Goal: Task Accomplishment & Management: Use online tool/utility

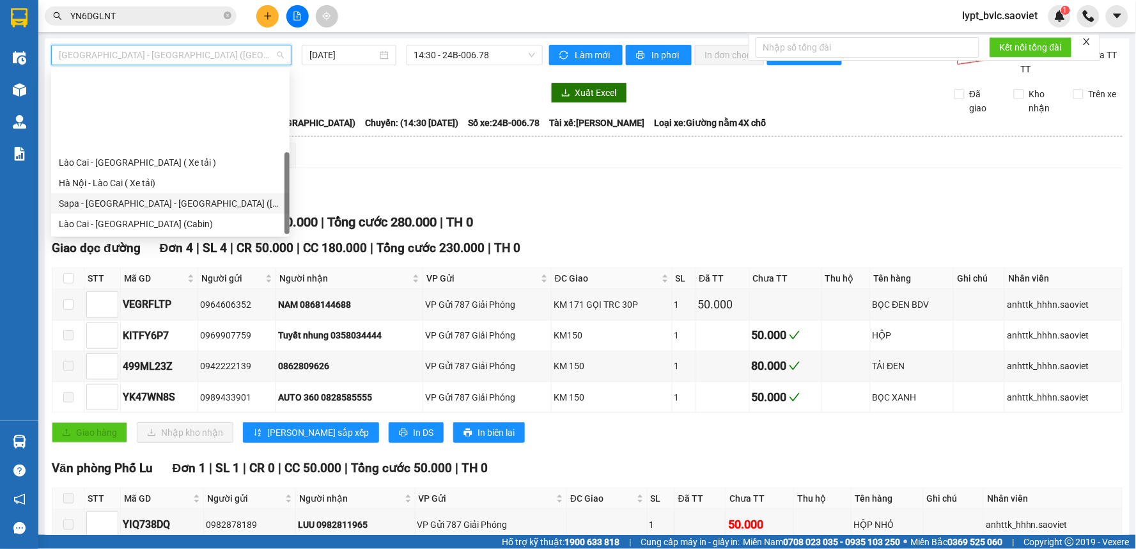
scroll to position [102, 0]
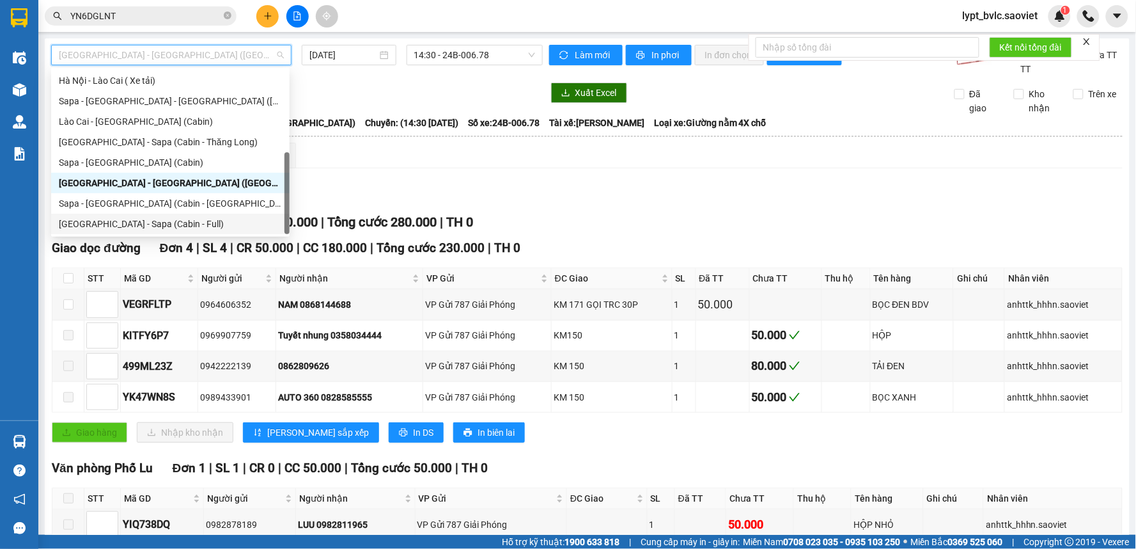
click at [144, 228] on div "[GEOGRAPHIC_DATA] - Sapa (Cabin - Full)" at bounding box center [170, 224] width 223 height 14
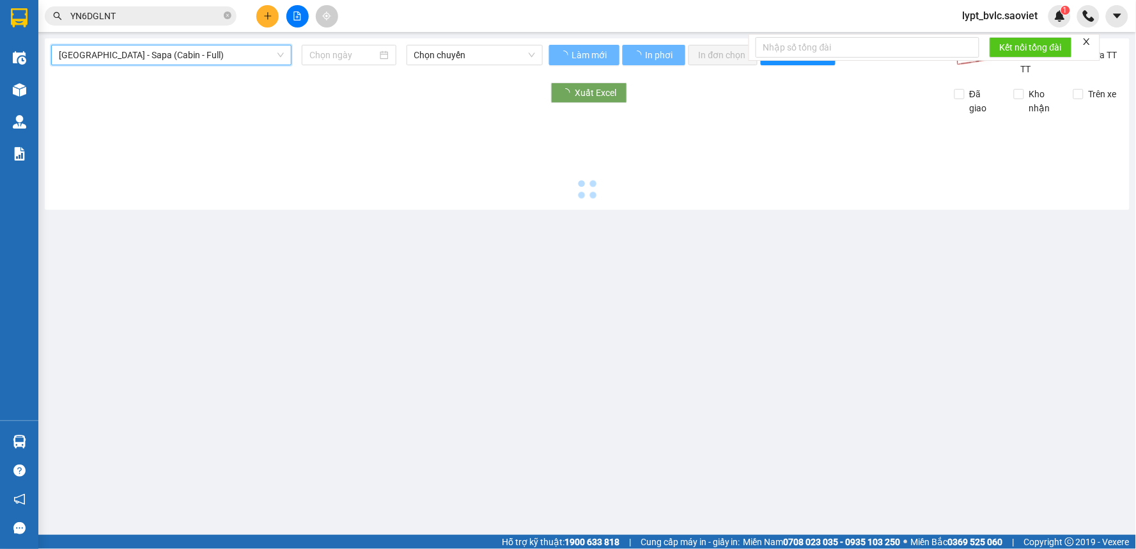
type input "[DATE]"
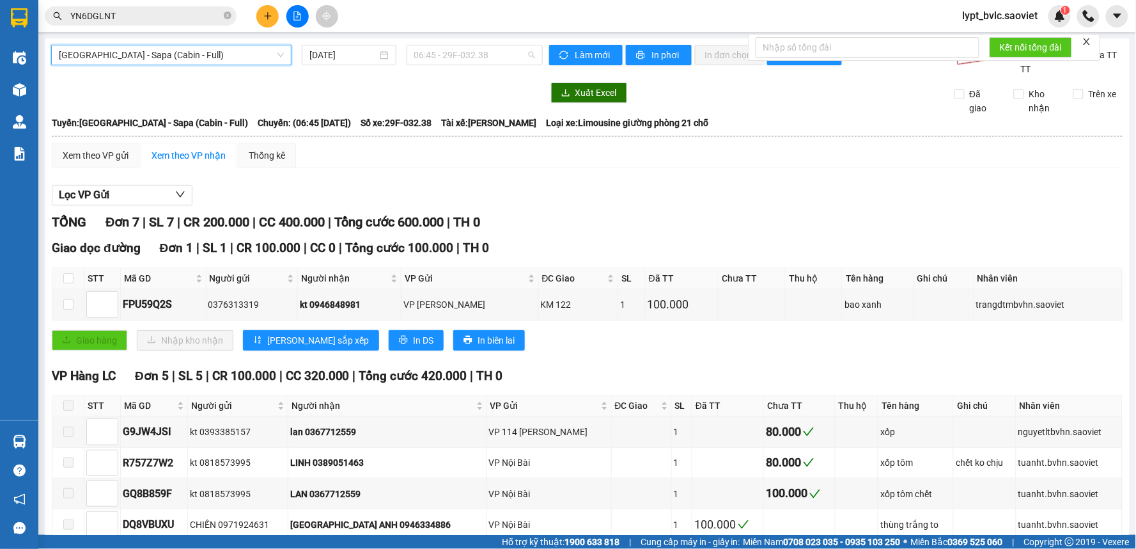
drag, startPoint x: 487, startPoint y: 52, endPoint x: 475, endPoint y: 80, distance: 30.9
click at [487, 51] on span "06:45 - 29F-032.38" at bounding box center [474, 54] width 121 height 19
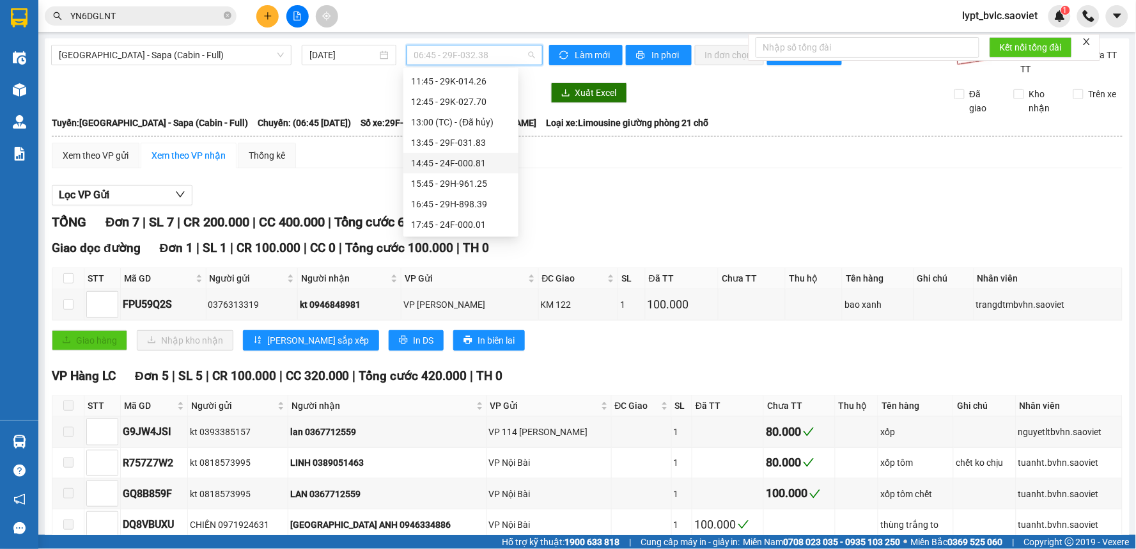
scroll to position [142, 0]
click at [476, 162] on div "15:45 - 29H-961.25" at bounding box center [461, 164] width 100 height 14
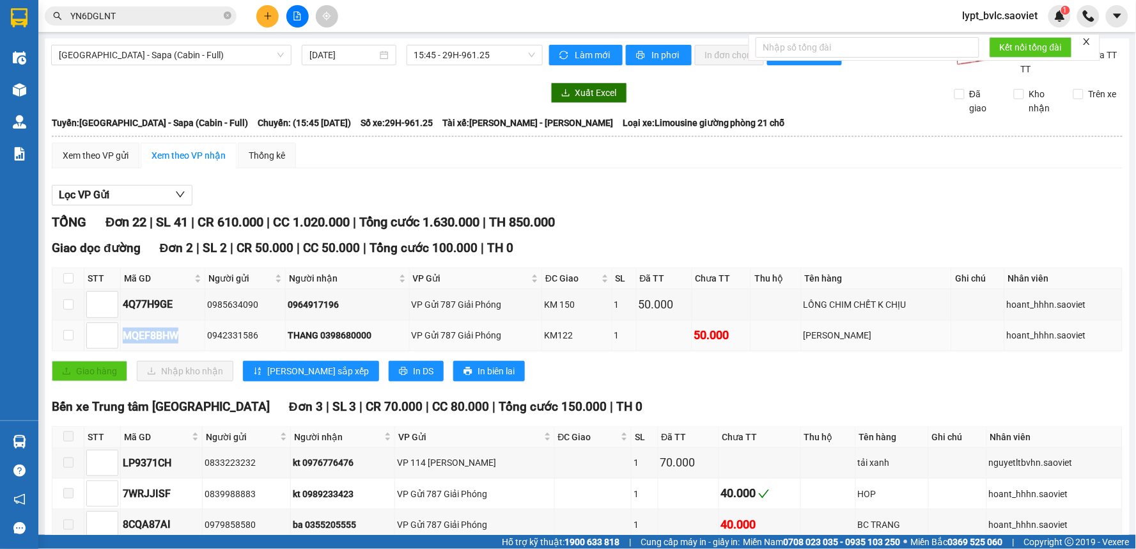
drag, startPoint x: 185, startPoint y: 337, endPoint x: 119, endPoint y: 337, distance: 66.5
click at [119, 337] on tr "MQEF8BHW 0942331586 THANG 0398680000 VP Gửi 787 Giải Phóng KM122 1 50.000 TUI C…" at bounding box center [587, 335] width 1071 height 31
copy tr "MQEF8BHW"
click at [224, 15] on icon "close-circle" at bounding box center [228, 16] width 8 height 8
click at [218, 15] on input "text" at bounding box center [145, 16] width 151 height 14
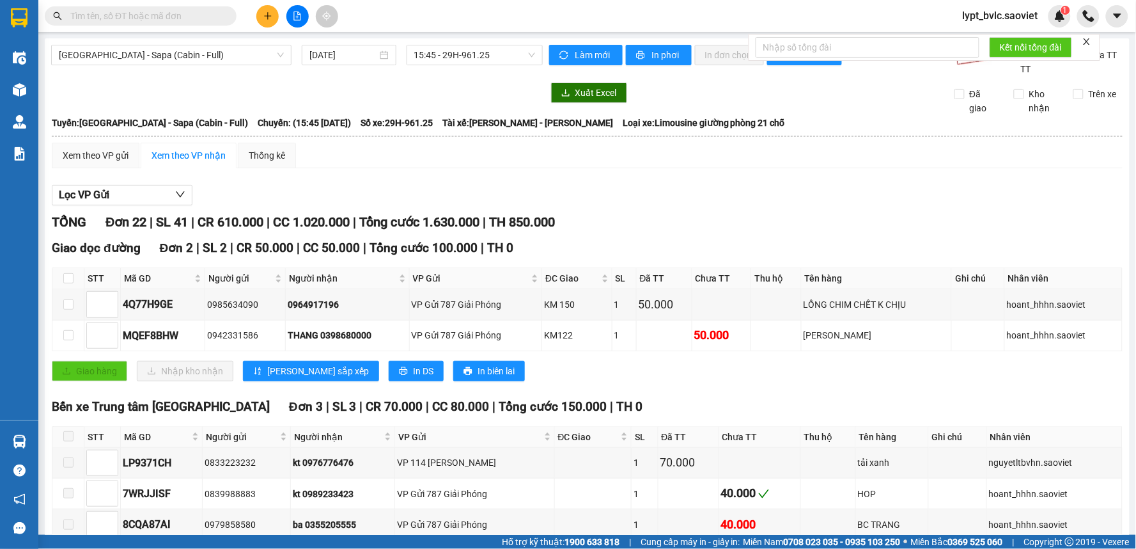
paste input "MQEF8BHW"
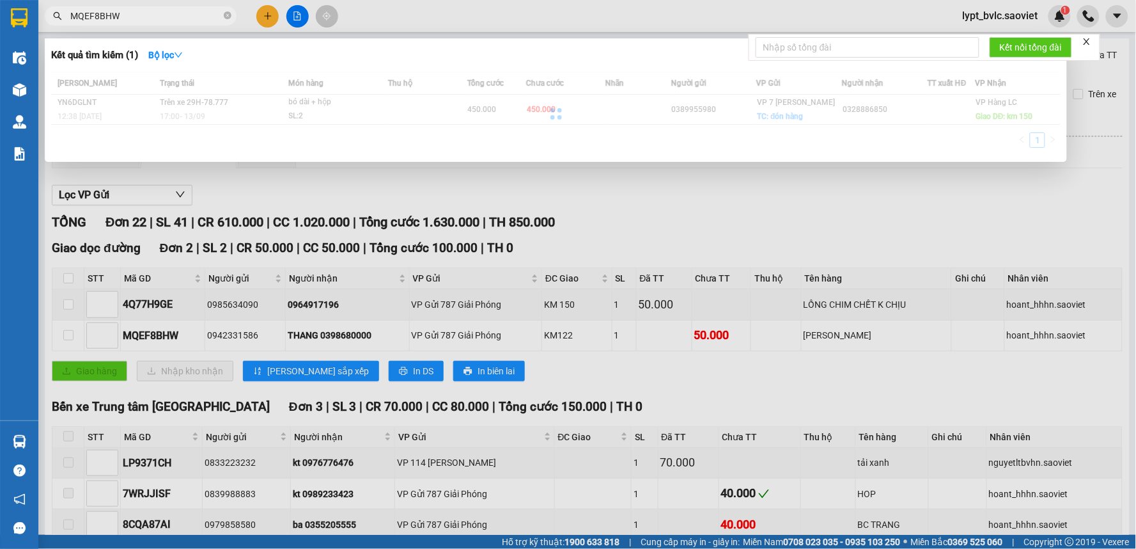
type input "MQEF8BHW"
click at [372, 114] on div at bounding box center [556, 114] width 1010 height 84
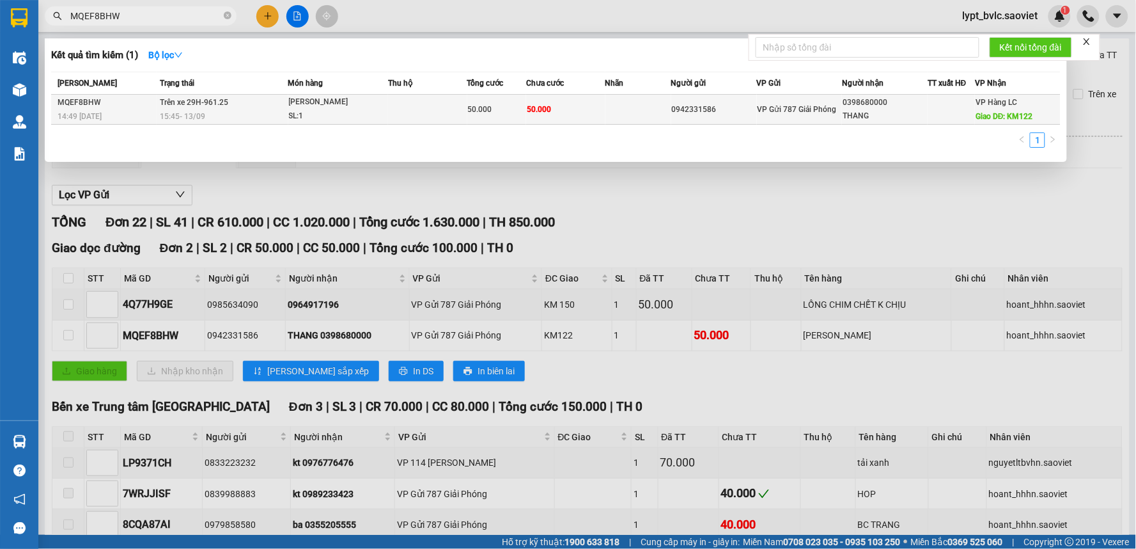
click at [445, 106] on td at bounding box center [427, 110] width 79 height 30
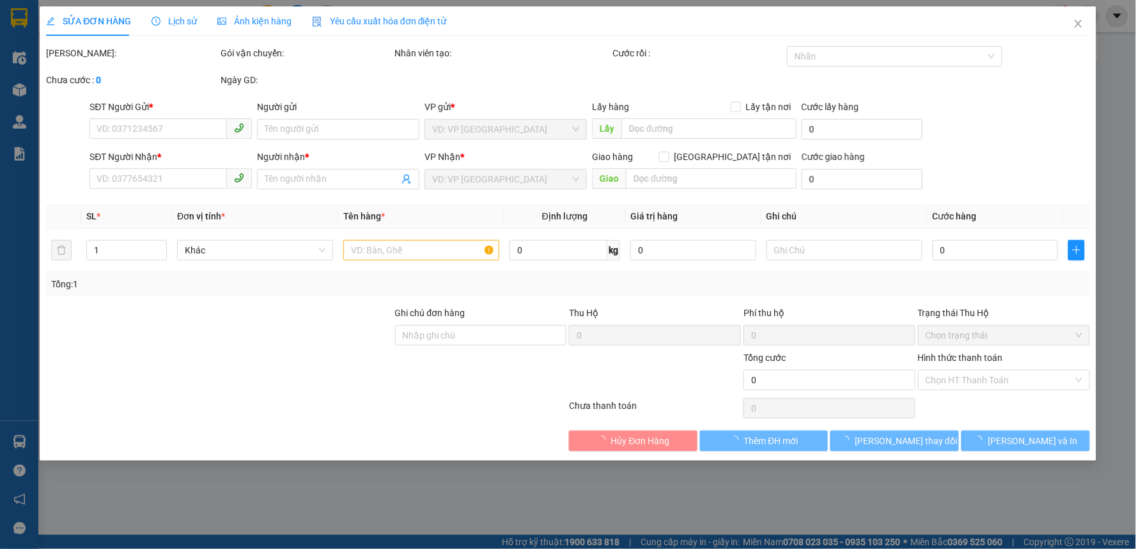
type input "0942331586"
type input "0398680000"
type input "THANG"
type input "KM122"
type input "50.000"
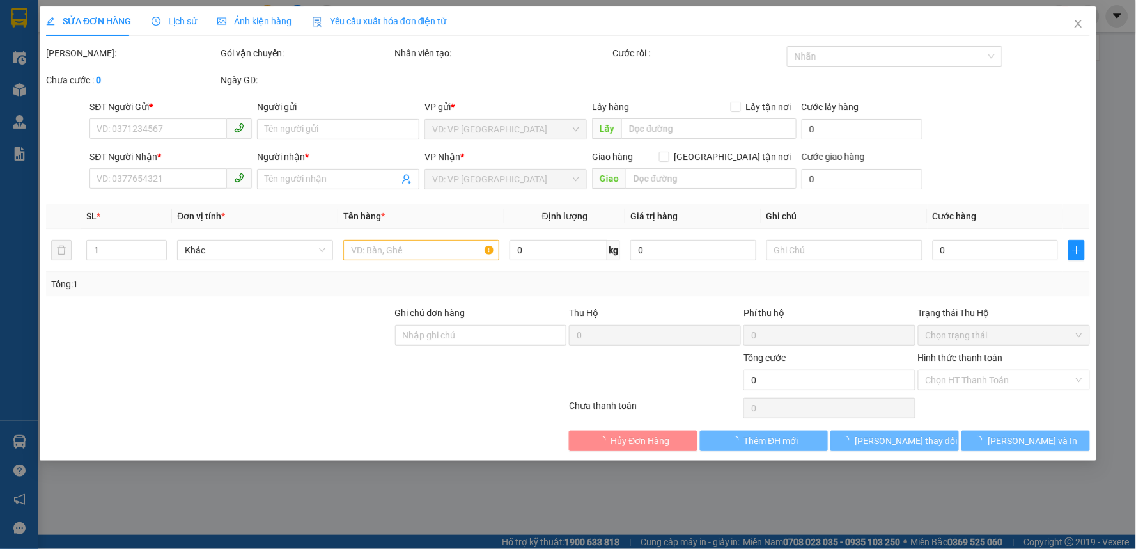
type input "50.000"
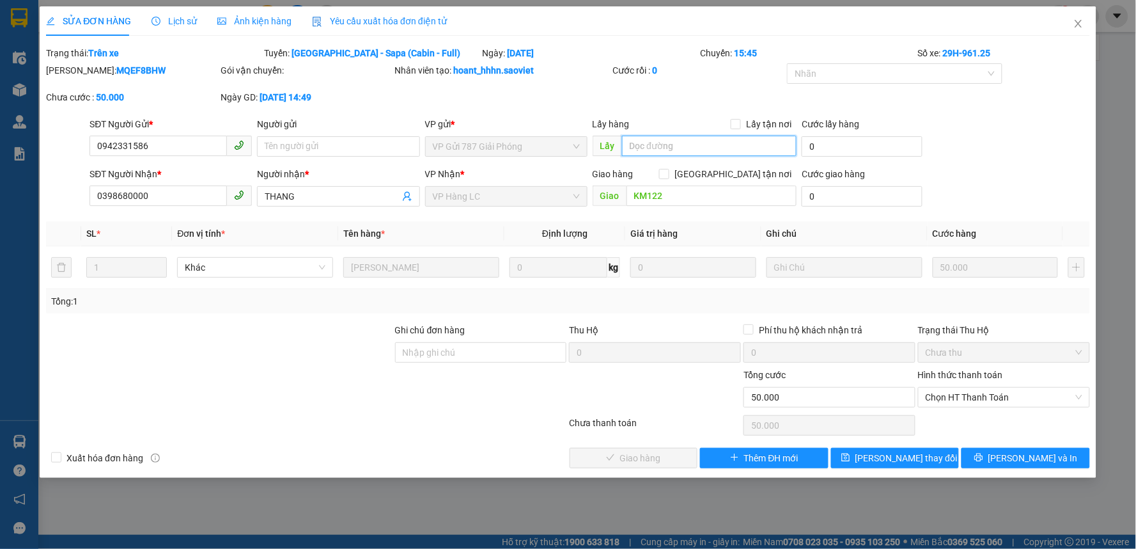
click at [657, 148] on input "text" at bounding box center [709, 146] width 175 height 20
type input "chính thu"
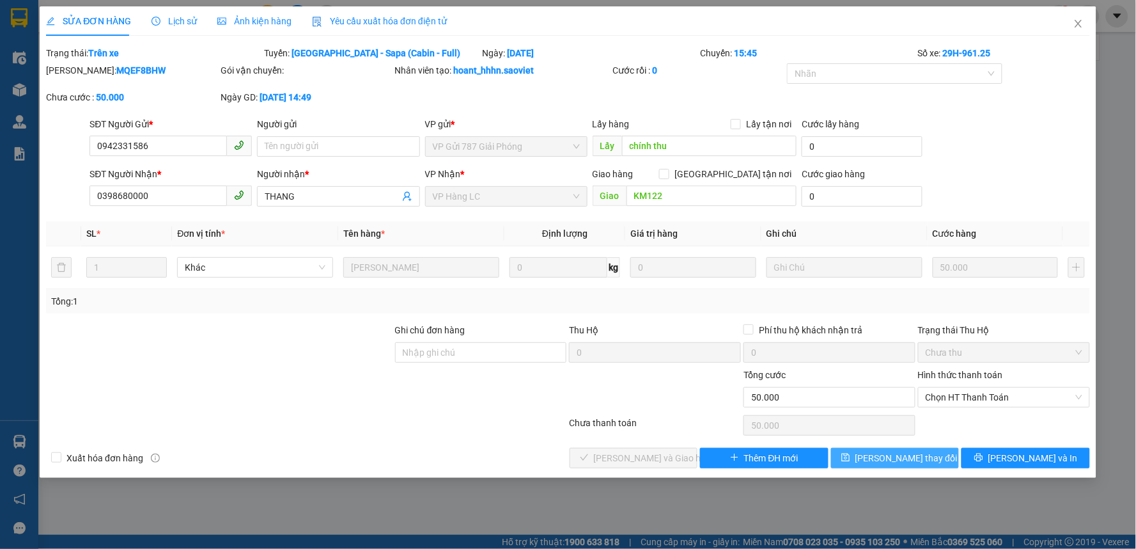
drag, startPoint x: 897, startPoint y: 448, endPoint x: 774, endPoint y: 515, distance: 139.6
click at [896, 448] on button "[PERSON_NAME] thay đổi" at bounding box center [895, 458] width 129 height 20
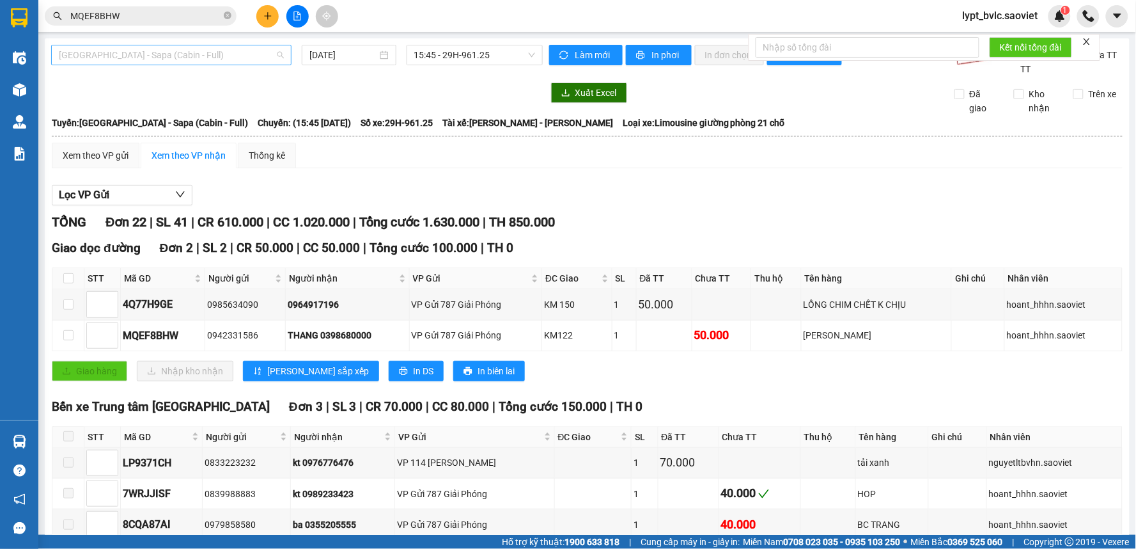
scroll to position [102, 0]
click at [182, 58] on span "[GEOGRAPHIC_DATA] - Sapa (Cabin - Full)" at bounding box center [171, 54] width 225 height 19
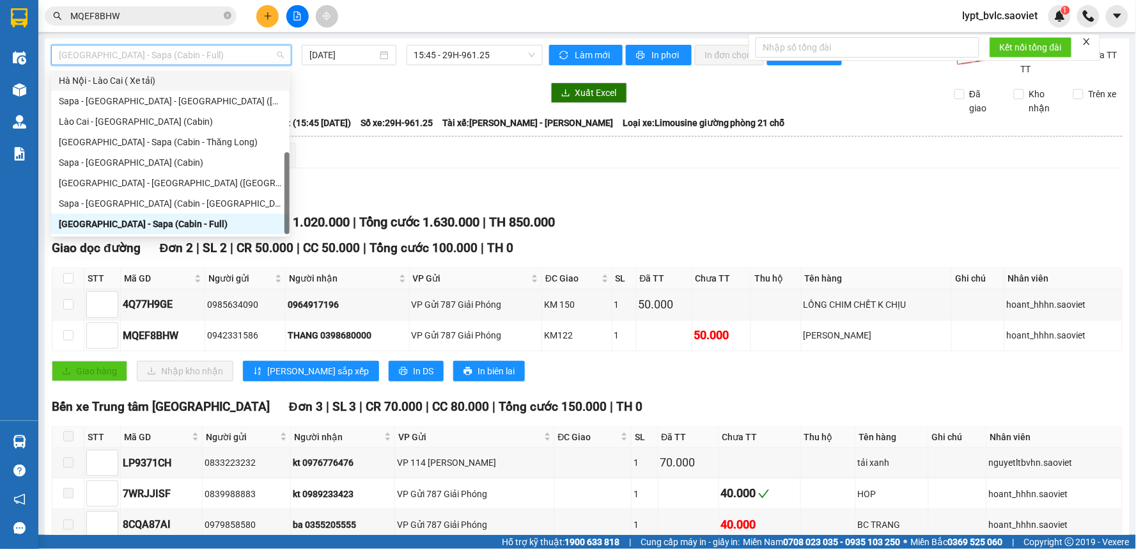
click at [467, 146] on div "Xem theo VP gửi Xem theo VP nhận Thống kê" at bounding box center [587, 156] width 1071 height 26
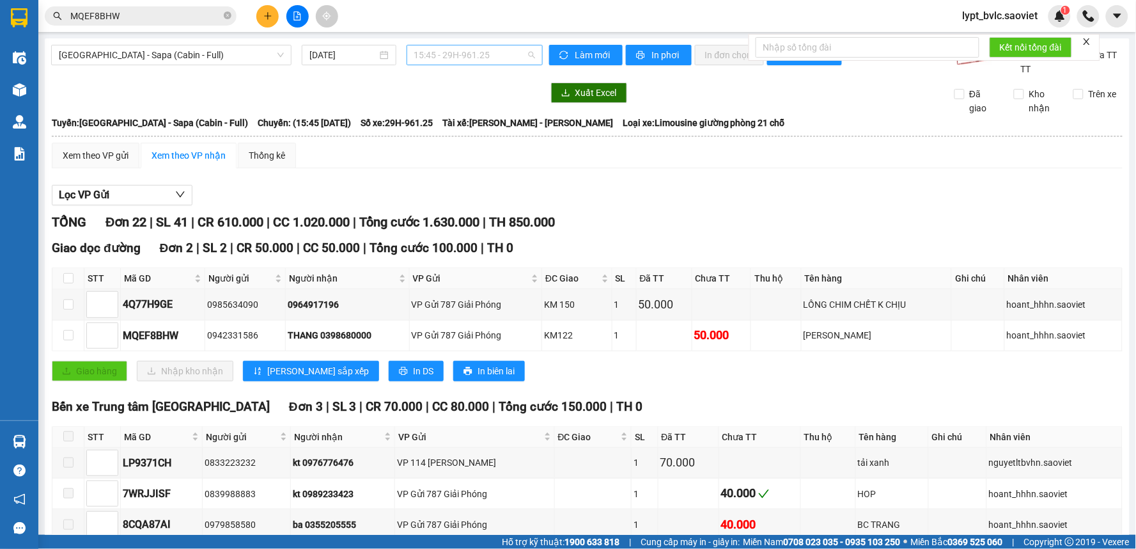
click at [460, 56] on span "15:45 - 29H-961.25" at bounding box center [474, 54] width 121 height 19
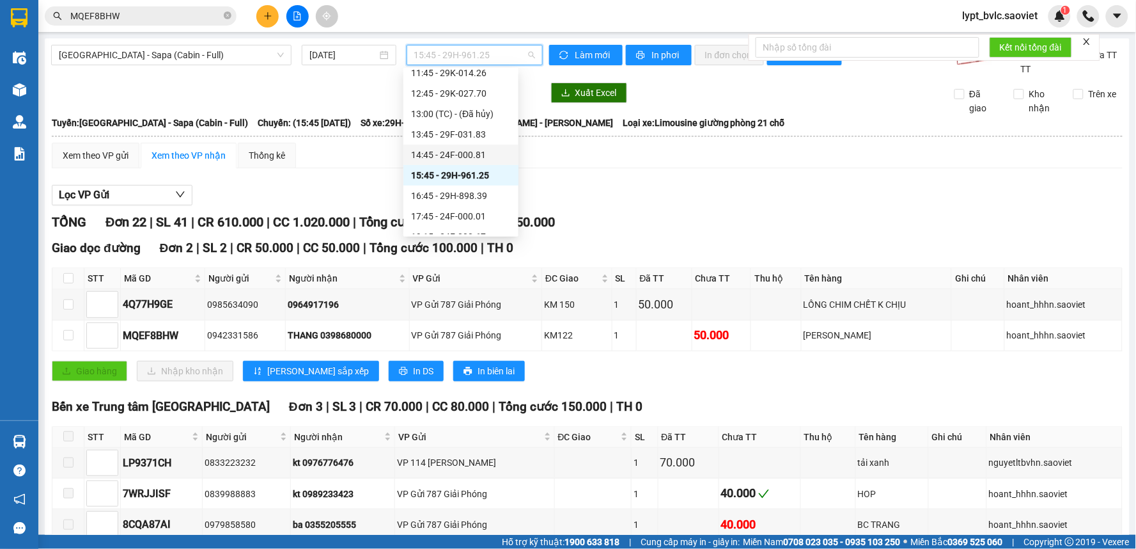
scroll to position [152, 0]
click at [469, 173] on div "16:45 - 29H-898.39" at bounding box center [461, 174] width 100 height 14
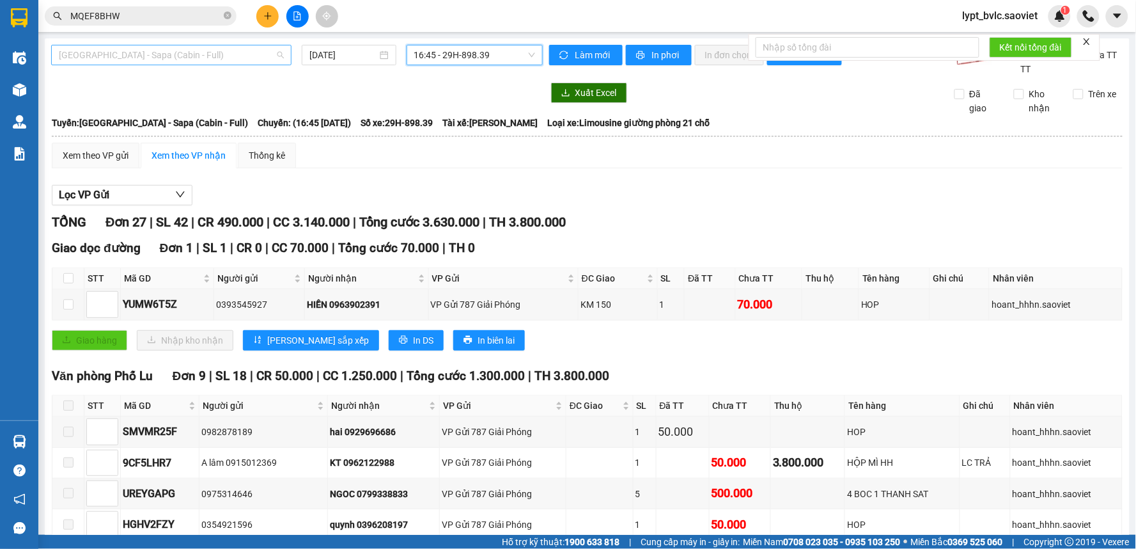
click at [157, 48] on span "[GEOGRAPHIC_DATA] - Sapa (Cabin - Full)" at bounding box center [171, 54] width 225 height 19
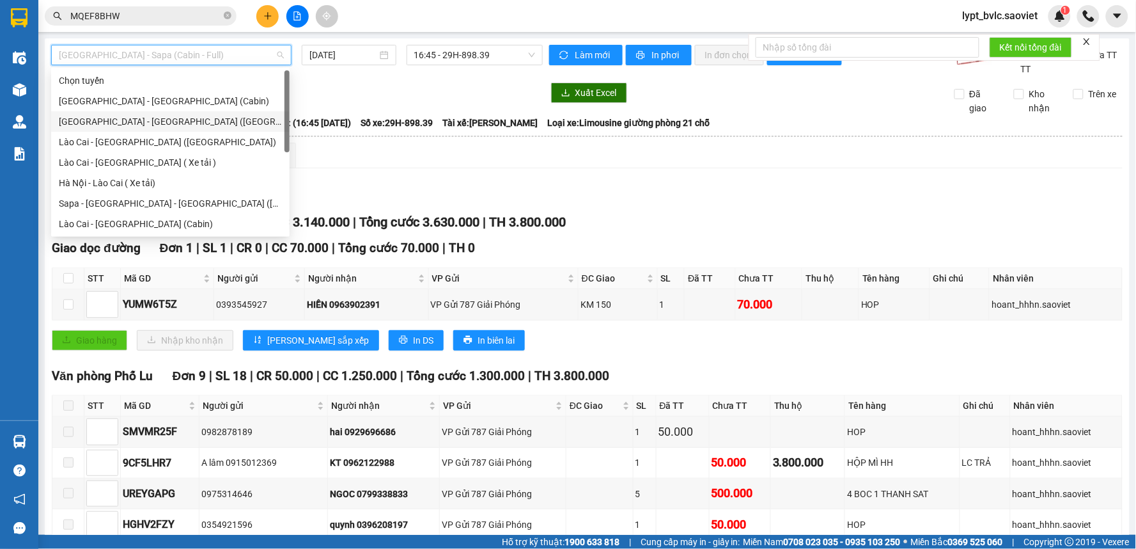
click at [164, 126] on div "[GEOGRAPHIC_DATA] - [GEOGRAPHIC_DATA] ([GEOGRAPHIC_DATA])" at bounding box center [170, 121] width 223 height 14
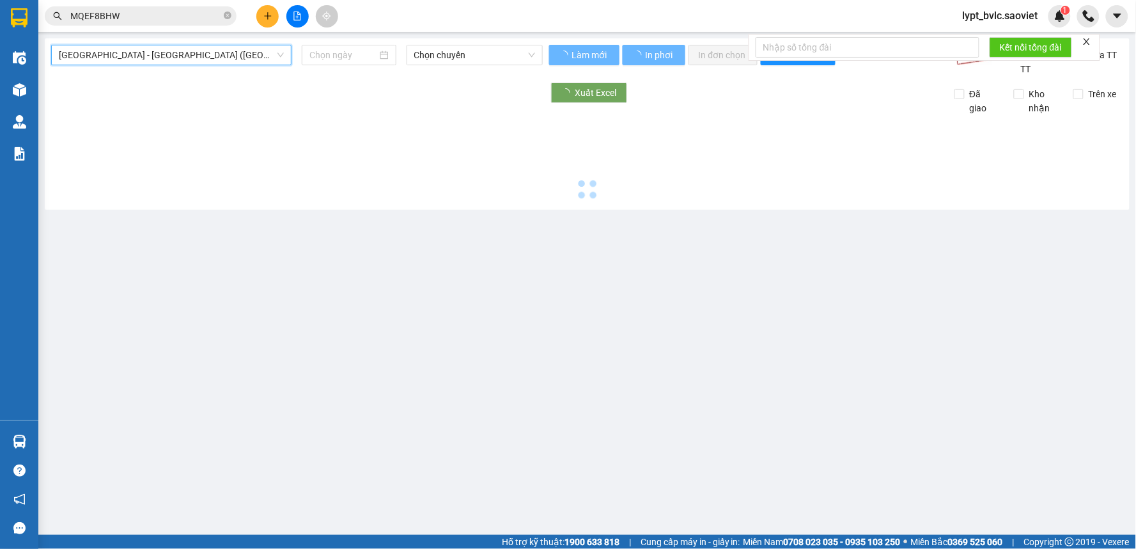
type input "[DATE]"
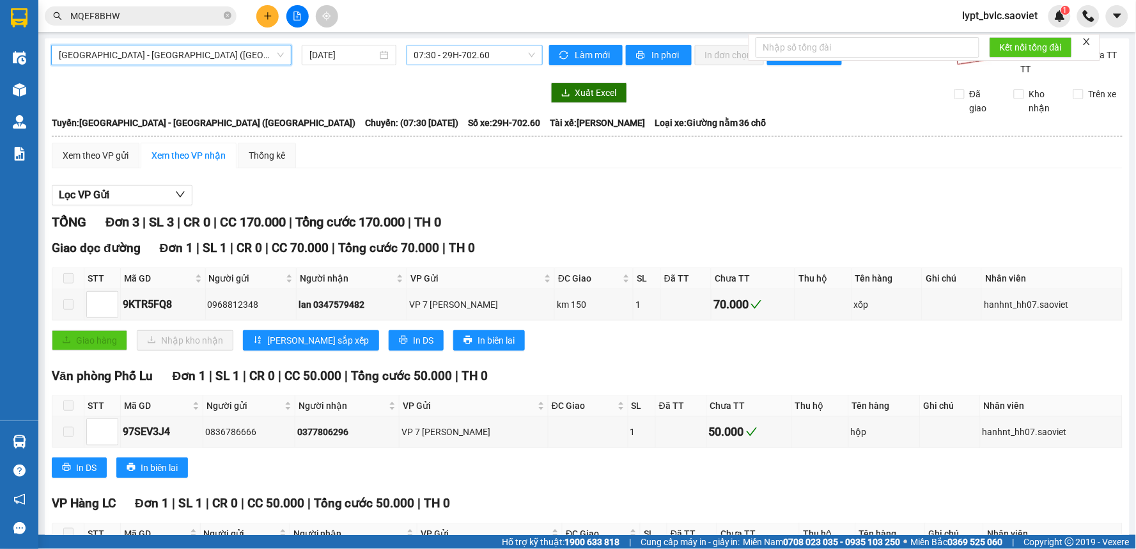
click at [469, 60] on span "07:30 - 29H-702.60" at bounding box center [474, 54] width 121 height 19
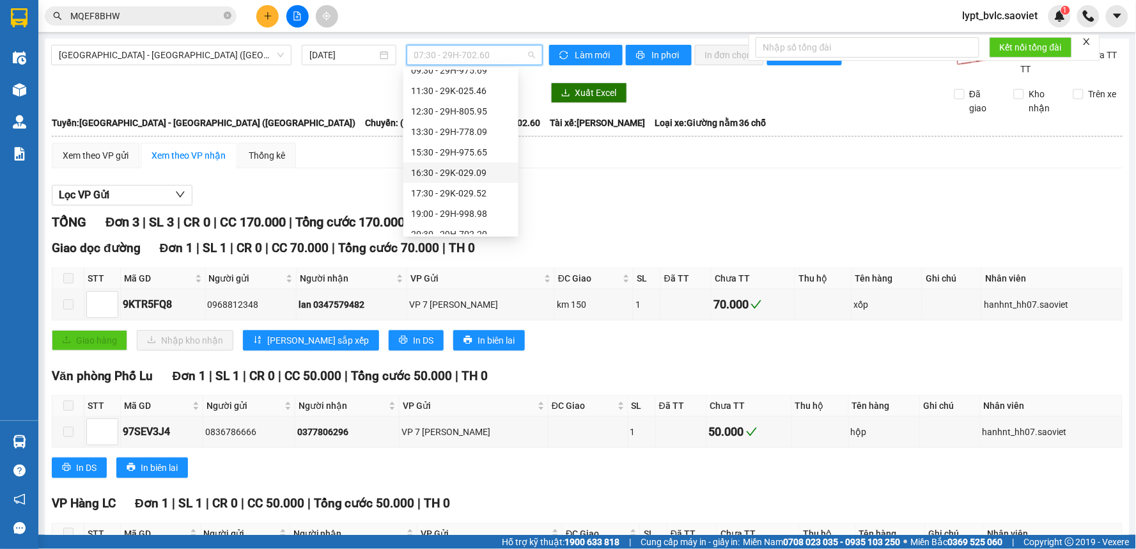
scroll to position [91, 0]
click at [467, 169] on div "17:30 - 29K-029.52" at bounding box center [461, 173] width 100 height 14
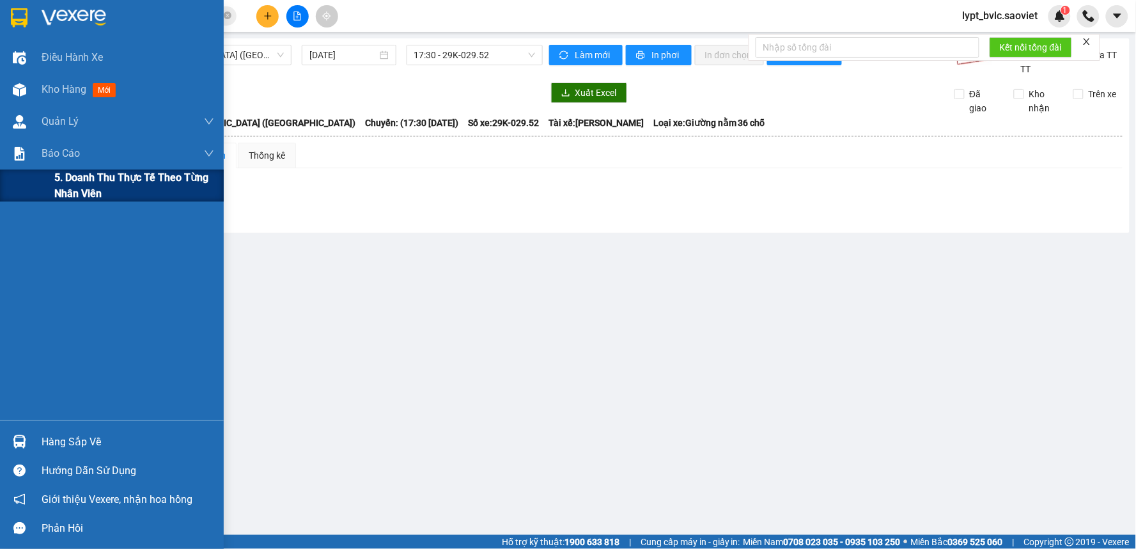
click at [88, 177] on span "5. Doanh thu thực tế theo từng nhân viên" at bounding box center [134, 185] width 160 height 32
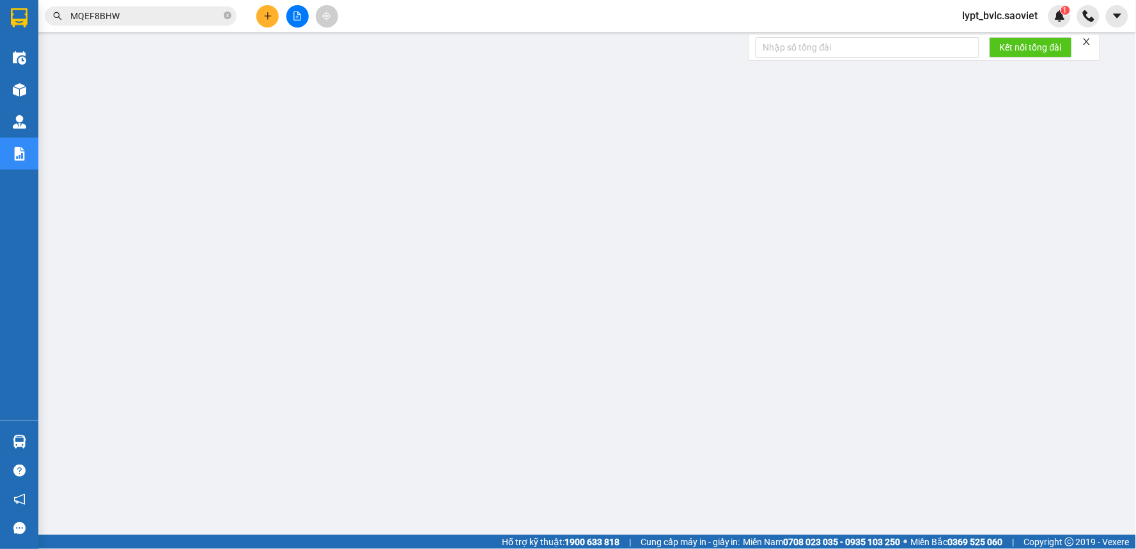
click at [299, 19] on icon "file-add" at bounding box center [297, 16] width 9 height 9
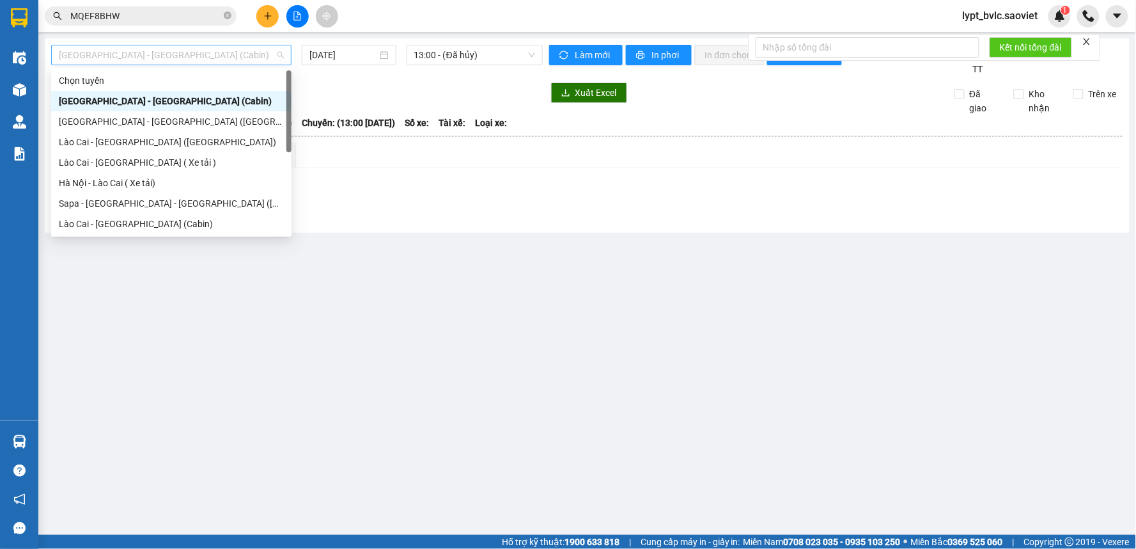
click at [146, 51] on span "[GEOGRAPHIC_DATA] - [GEOGRAPHIC_DATA] (Cabin)" at bounding box center [171, 54] width 225 height 19
click at [122, 105] on div "[GEOGRAPHIC_DATA] - [GEOGRAPHIC_DATA] (Cabin)" at bounding box center [171, 101] width 225 height 14
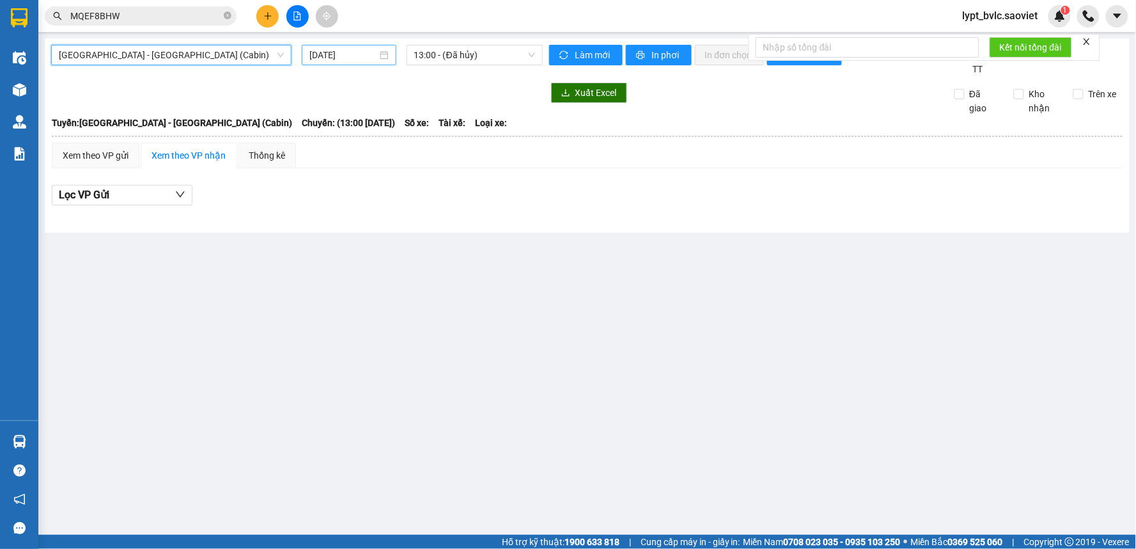
click at [365, 58] on input "[DATE]" at bounding box center [343, 55] width 67 height 14
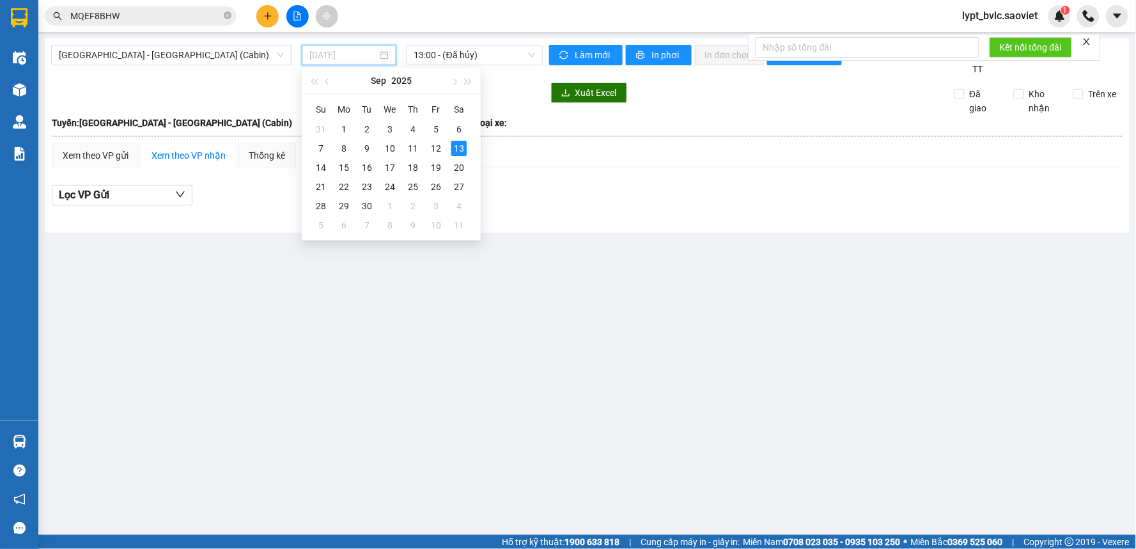
type input "[DATE]"
drag, startPoint x: 551, startPoint y: 225, endPoint x: 522, endPoint y: 169, distance: 63.2
click at [551, 219] on div "[GEOGRAPHIC_DATA] - [GEOGRAPHIC_DATA] (Cabin) [DATE] 13:00 - (Đã hủy) Làm mới I…" at bounding box center [587, 135] width 1085 height 194
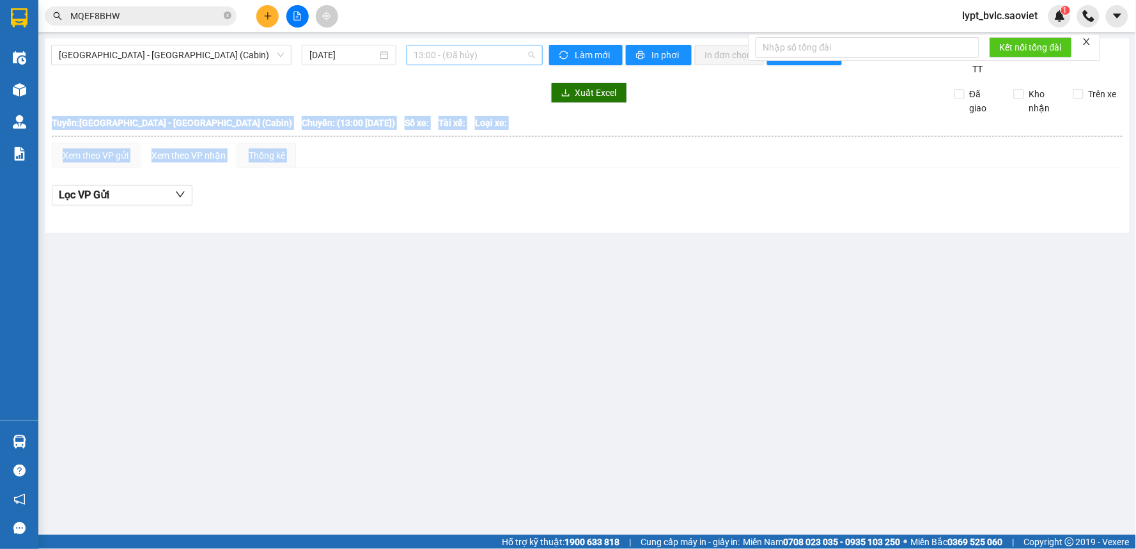
click at [443, 52] on span "13:00 - (Đã hủy)" at bounding box center [474, 54] width 121 height 19
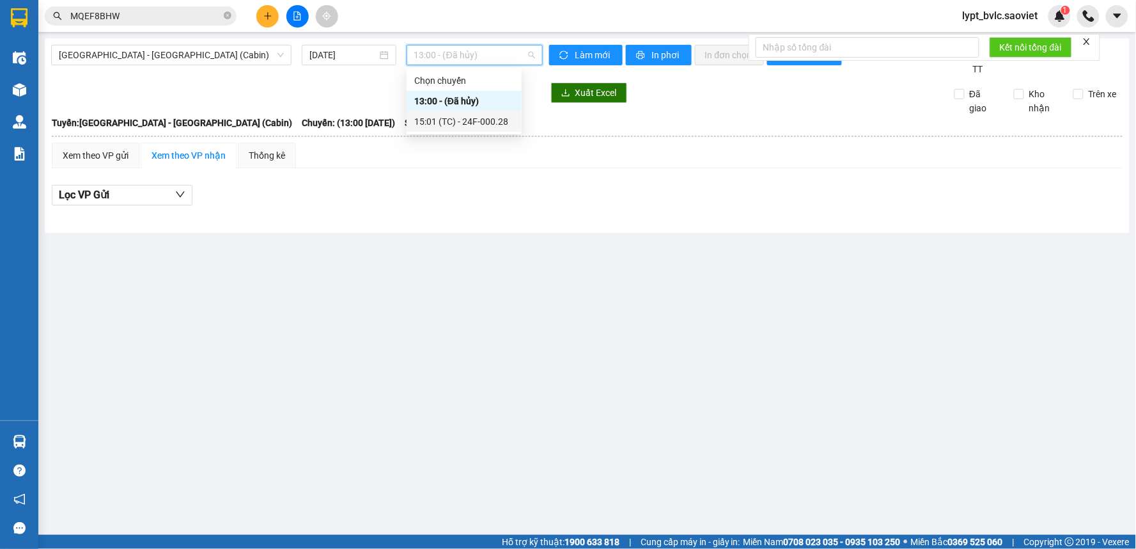
click at [453, 120] on div "15:01 (TC) - 24F-000.28" at bounding box center [464, 121] width 100 height 14
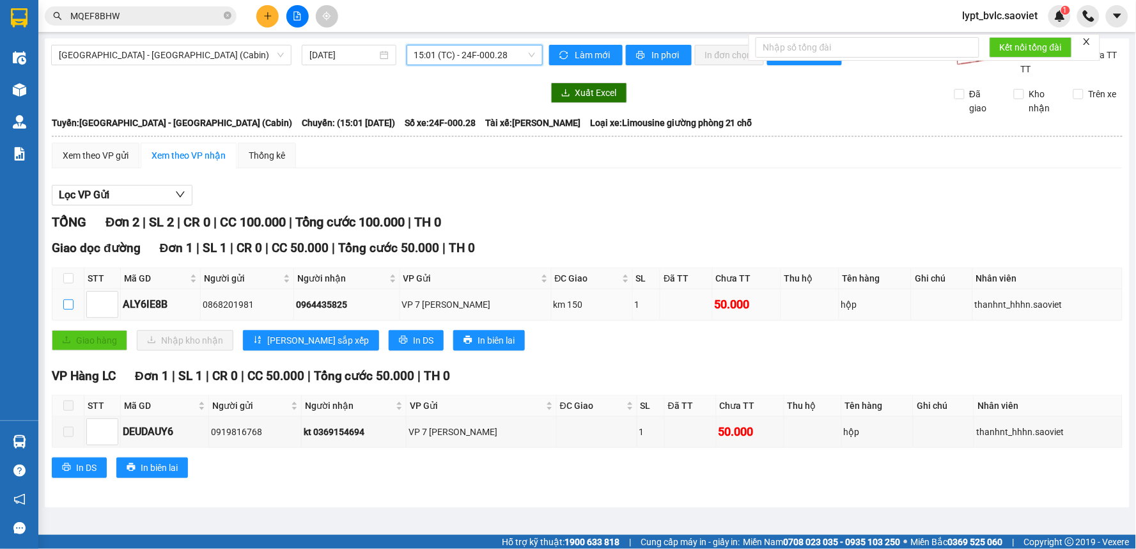
click at [71, 310] on label at bounding box center [68, 304] width 10 height 14
click at [71, 310] on input "checkbox" at bounding box center [68, 304] width 10 height 10
checkbox input "true"
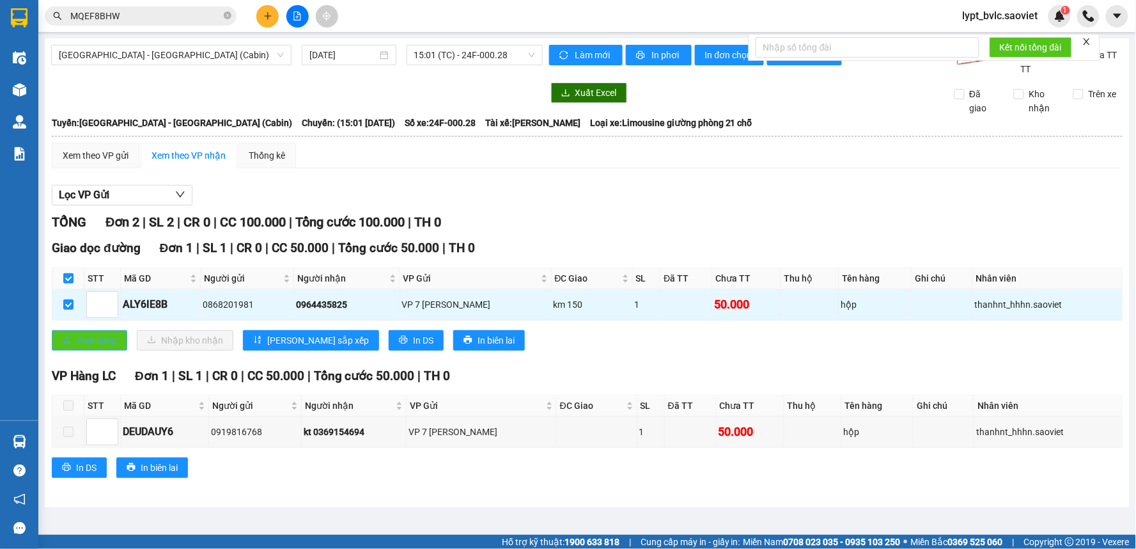
click at [86, 346] on span "Giao hàng" at bounding box center [96, 340] width 41 height 14
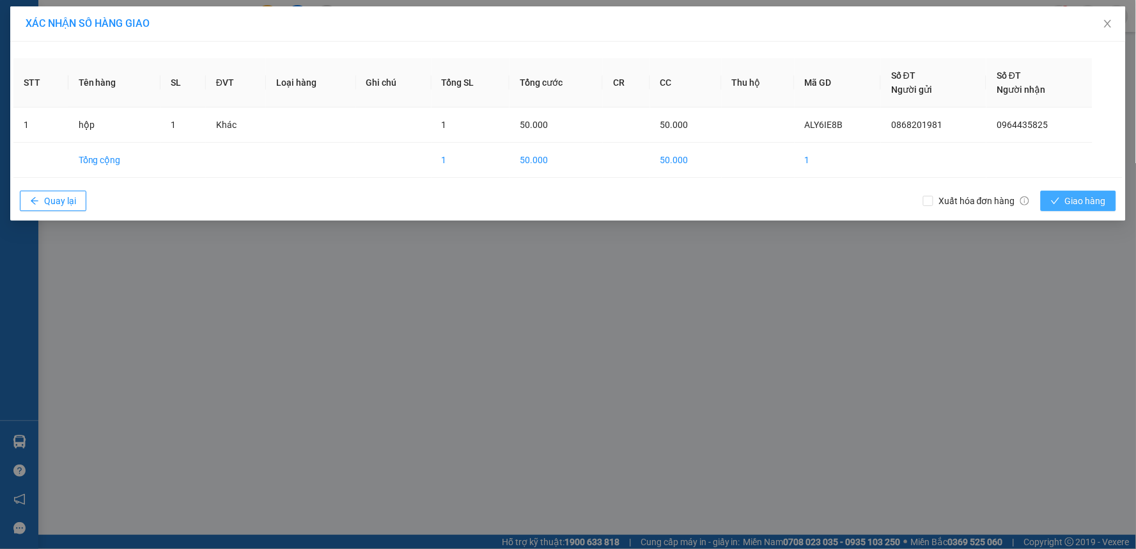
click at [1098, 196] on span "Giao hàng" at bounding box center [1085, 201] width 41 height 14
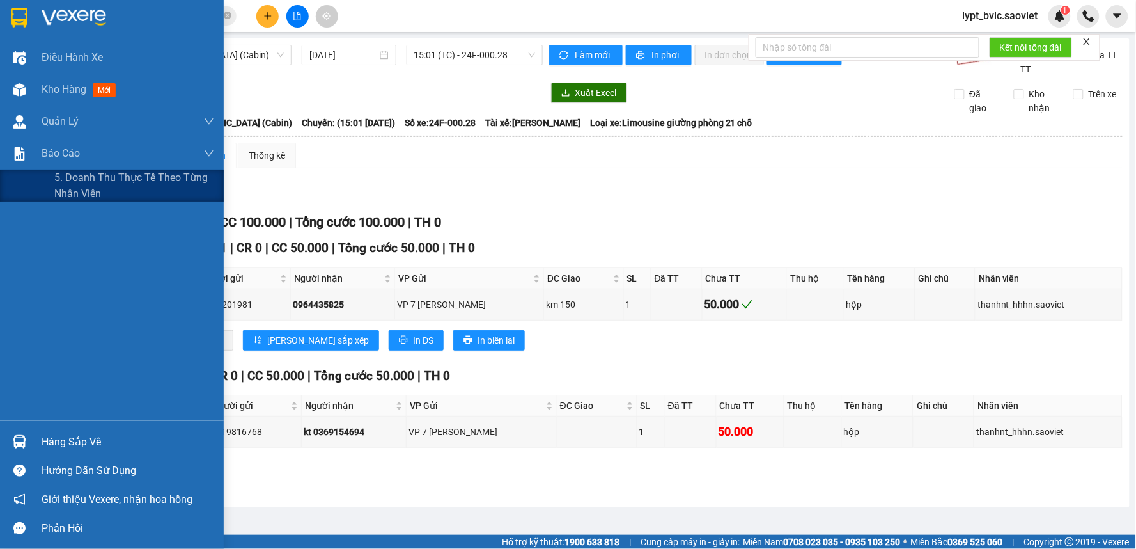
drag, startPoint x: 45, startPoint y: 180, endPoint x: 219, endPoint y: 230, distance: 181.1
click at [46, 180] on div "5. Doanh thu thực tế theo từng nhân viên" at bounding box center [112, 185] width 224 height 32
